Goal: Information Seeking & Learning: Learn about a topic

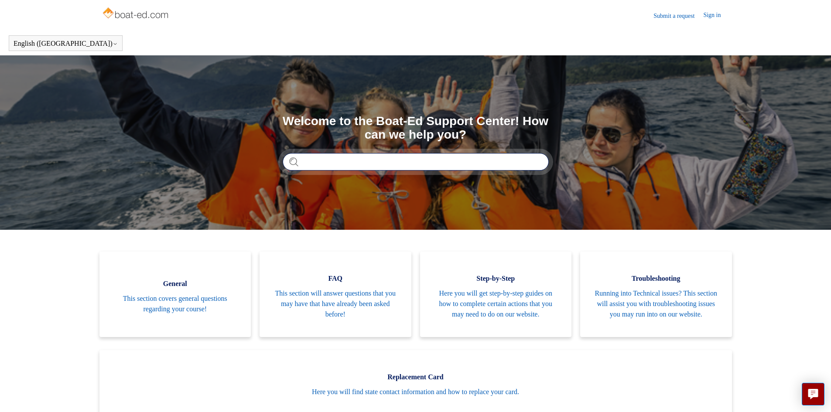
click at [333, 170] on input "Search" at bounding box center [416, 161] width 266 height 17
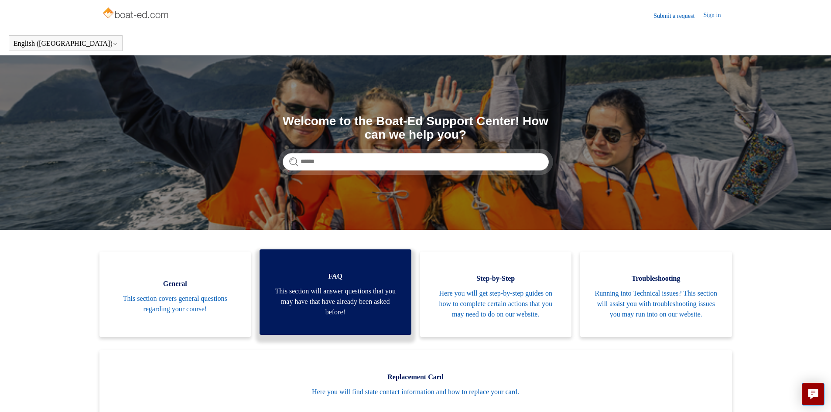
click at [329, 303] on span "This section will answer questions that you may have that have already been ask…" at bounding box center [336, 301] width 126 height 31
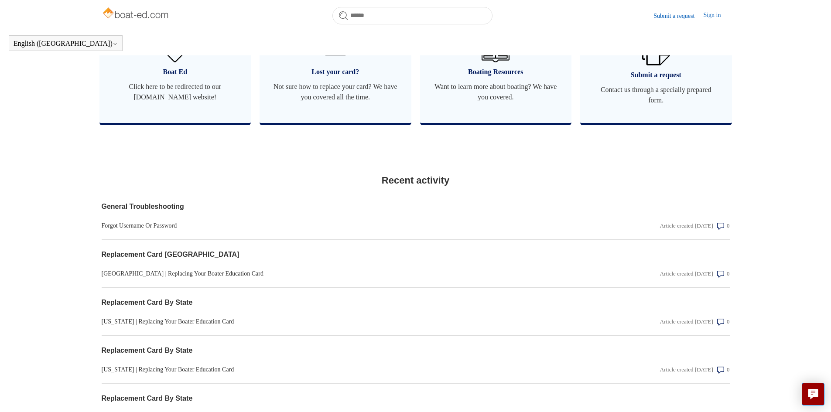
scroll to position [543, 0]
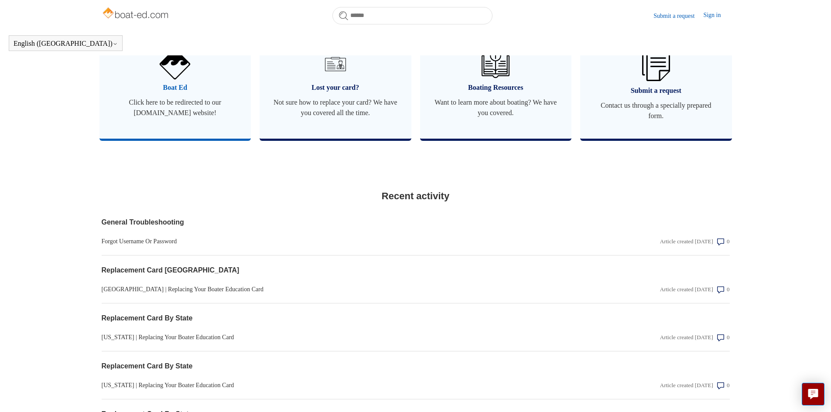
click at [164, 79] on img at bounding box center [175, 64] width 31 height 31
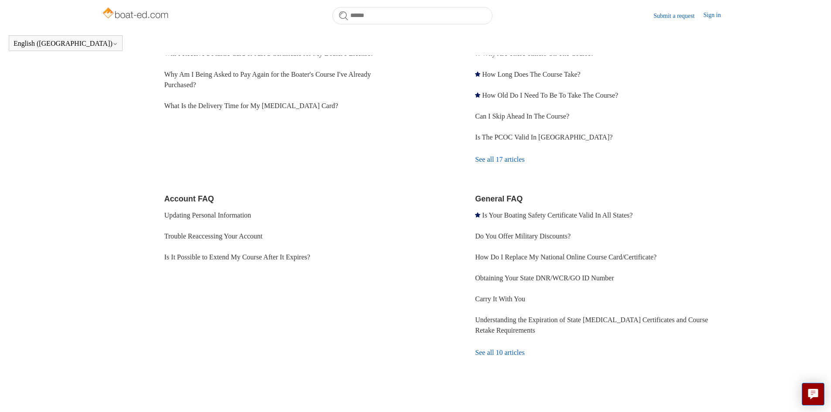
scroll to position [177, 0]
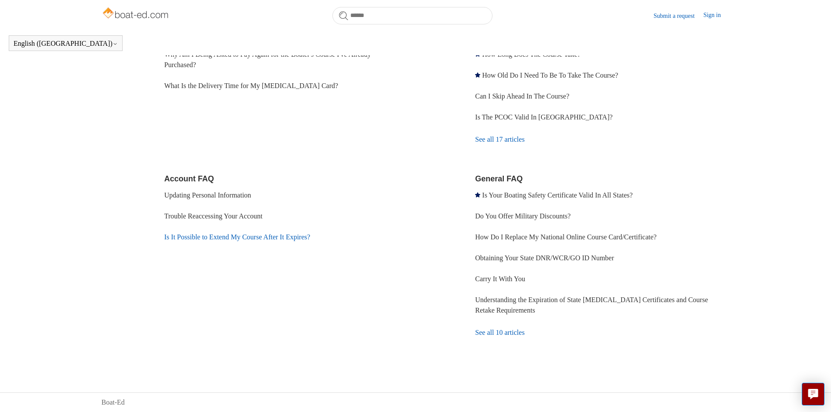
click at [293, 240] on link "Is It Possible to Extend My Course After It Expires?" at bounding box center [237, 236] width 146 height 7
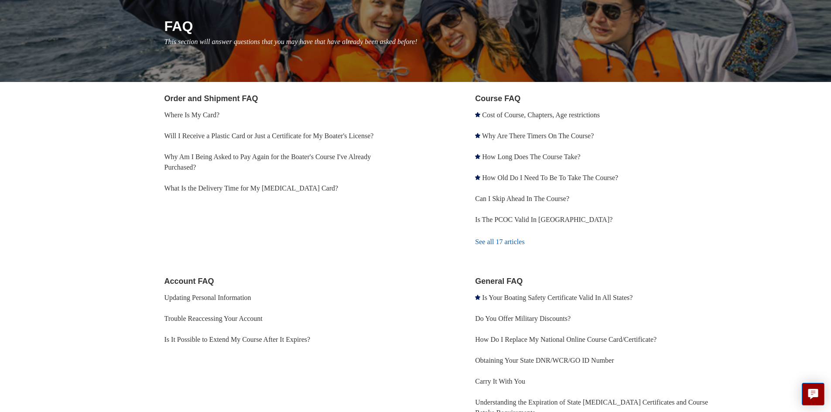
scroll to position [70, 0]
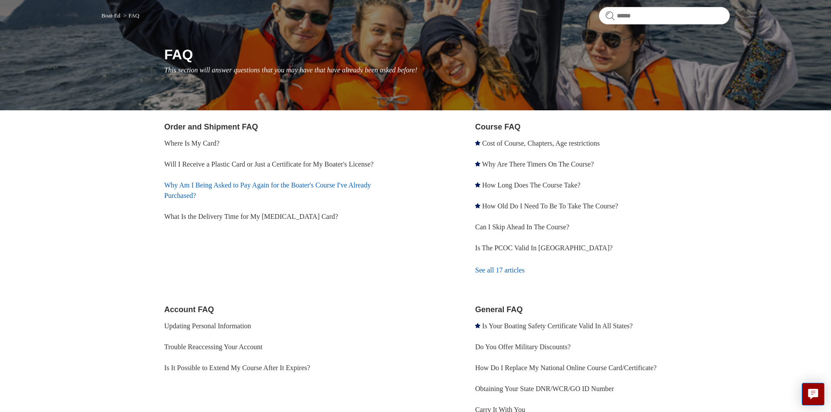
click at [236, 185] on link "Why Am I Being Asked to Pay Again for the Boater's Course I've Already Purchase…" at bounding box center [267, 191] width 207 height 18
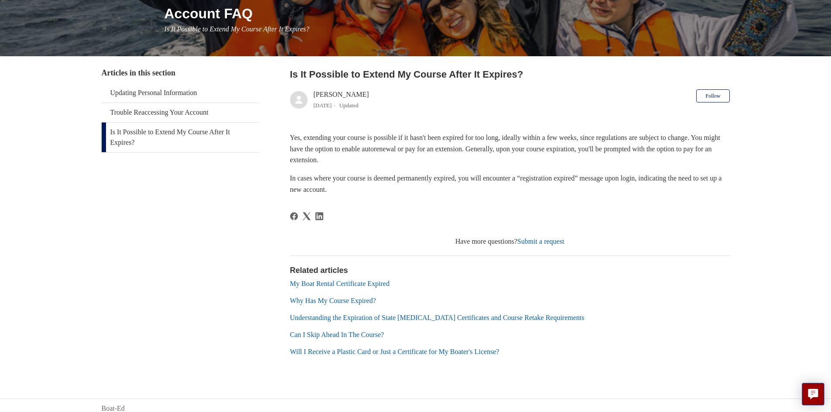
scroll to position [117, 0]
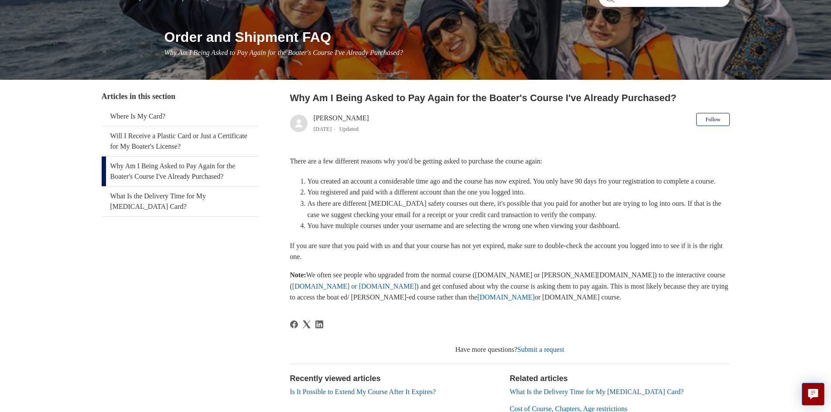
scroll to position [87, 0]
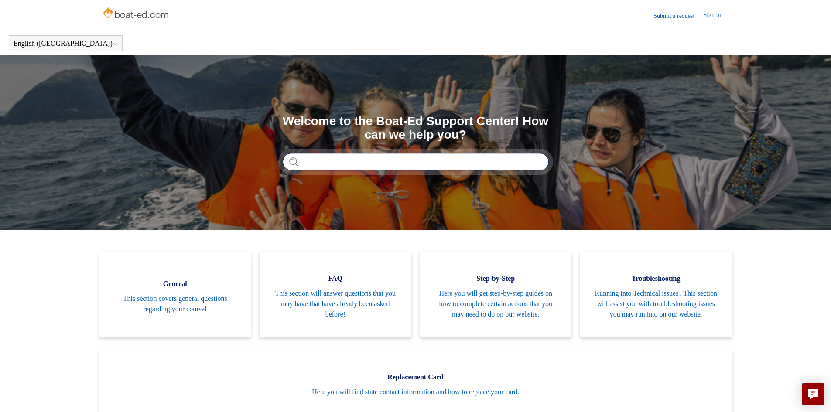
click at [401, 166] on input "Search" at bounding box center [416, 161] width 266 height 17
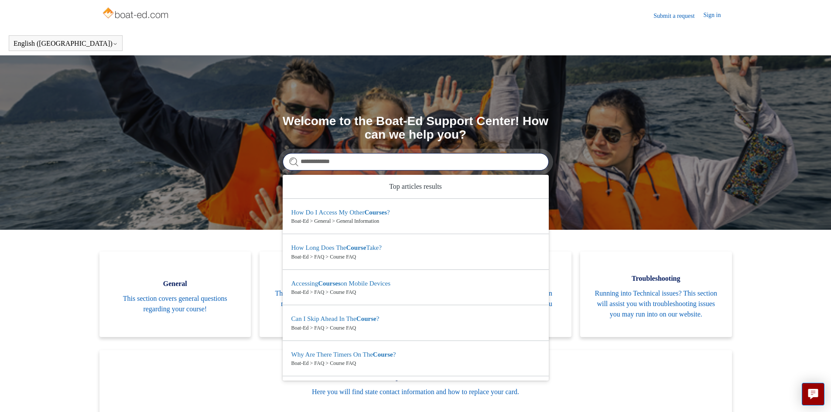
type input "**********"
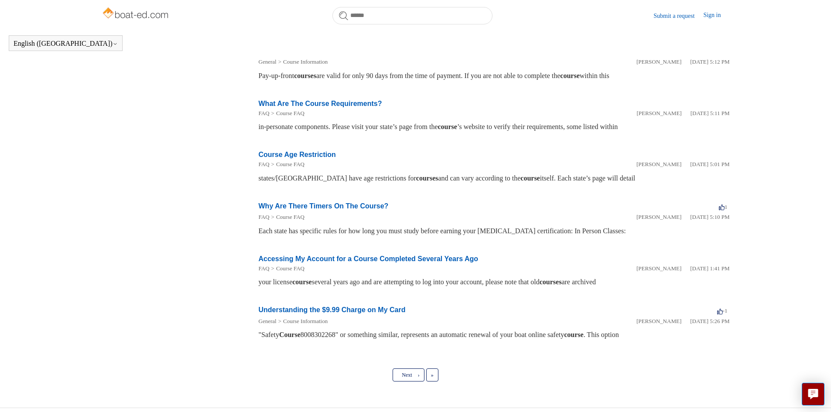
scroll to position [328, 0]
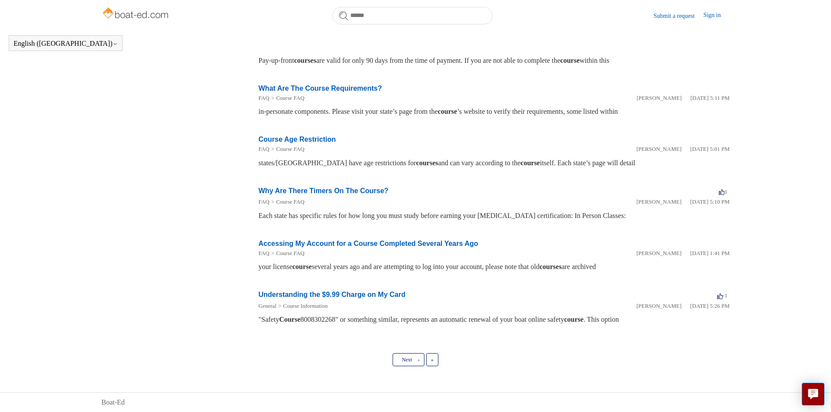
click at [659, 321] on div ""Safety Course 8008302268" or something similar, represents an automatic renewa…" at bounding box center [494, 320] width 471 height 10
click at [363, 296] on link "Understanding the $9.99 Charge on My Card" at bounding box center [332, 294] width 147 height 7
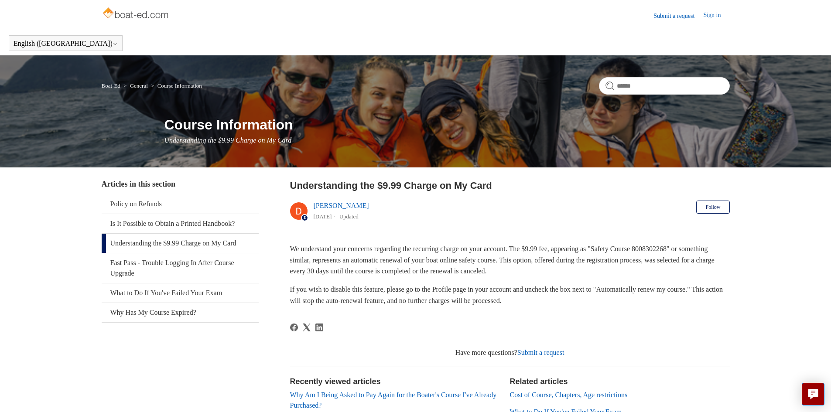
click at [716, 16] on link "Sign in" at bounding box center [716, 15] width 26 height 10
